Goal: Information Seeking & Learning: Learn about a topic

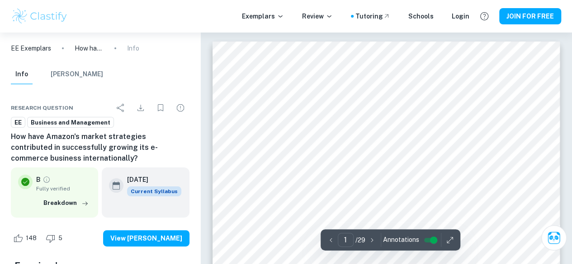
click at [34, 18] on img at bounding box center [39, 16] width 57 height 18
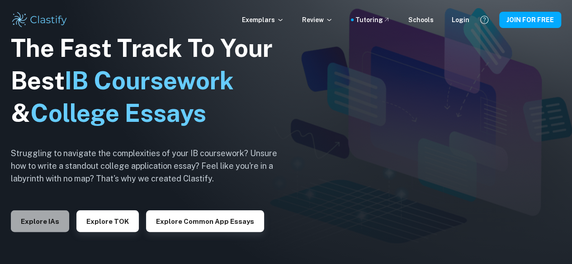
click at [33, 220] on button "Explore IAs" at bounding box center [40, 222] width 58 height 22
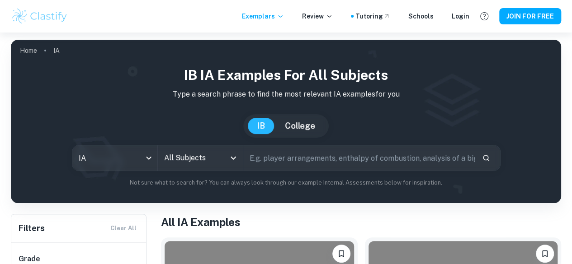
scroll to position [89, 0]
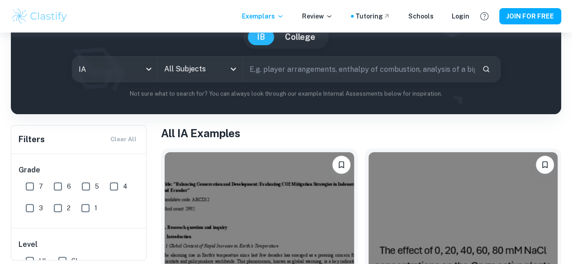
click at [31, 187] on input "7" at bounding box center [30, 187] width 18 height 18
checkbox input "true"
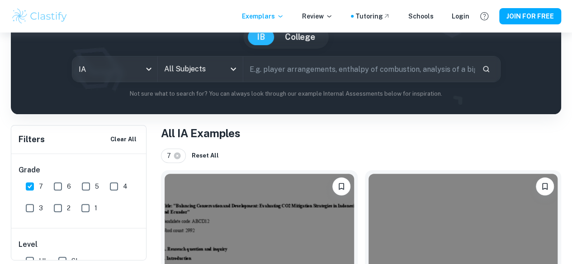
click at [218, 67] on input "All Subjects" at bounding box center [193, 69] width 63 height 17
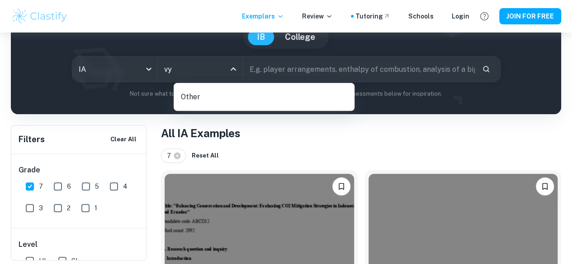
type input "v"
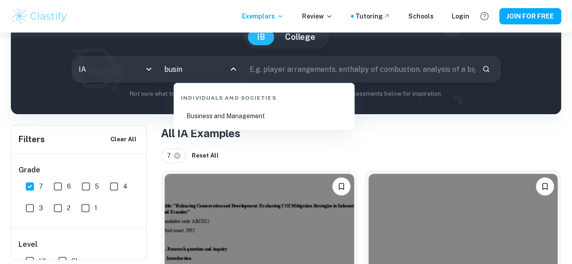
click at [229, 112] on li "Business and Management" at bounding box center [263, 116] width 173 height 21
type input "Business and Management"
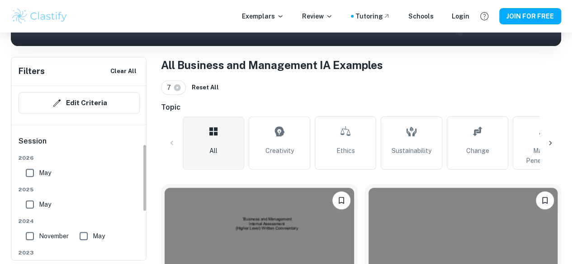
scroll to position [151, 0]
click at [30, 197] on input "May" at bounding box center [30, 204] width 18 height 18
checkbox input "true"
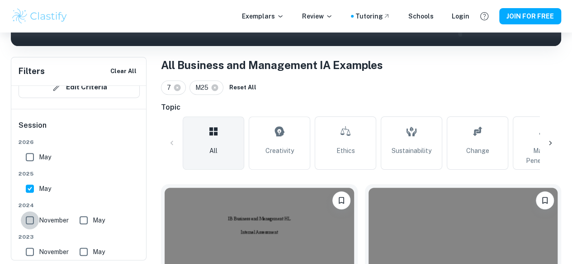
click at [30, 222] on input "November" at bounding box center [30, 220] width 18 height 18
checkbox input "true"
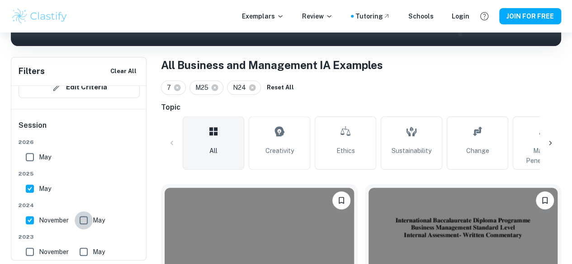
click at [85, 219] on input "May" at bounding box center [84, 220] width 18 height 18
checkbox input "true"
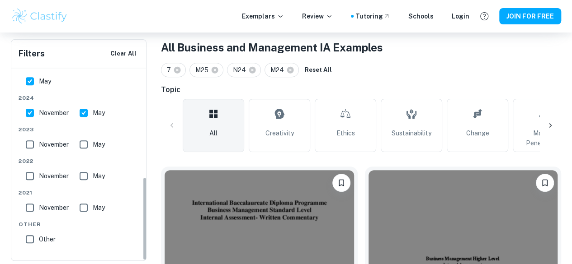
scroll to position [256, 0]
click at [550, 134] on div at bounding box center [550, 126] width 22 height 22
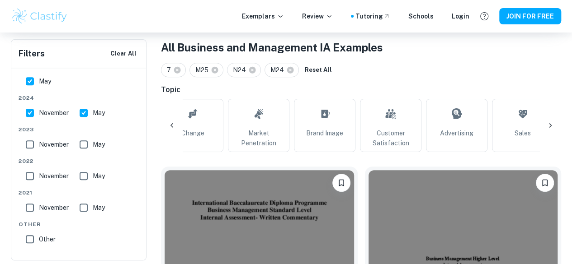
scroll to position [0, 305]
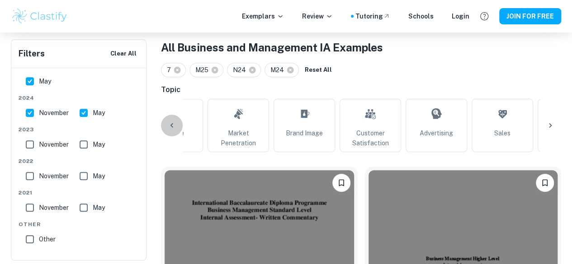
click at [169, 132] on div at bounding box center [172, 126] width 22 height 22
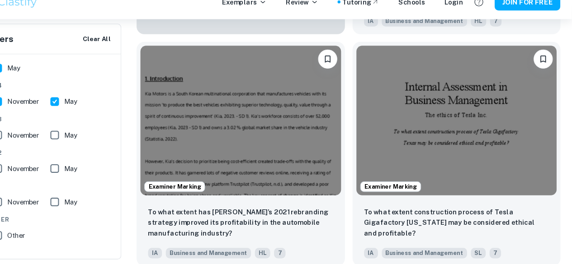
scroll to position [1170, 0]
